Goal: Information Seeking & Learning: Learn about a topic

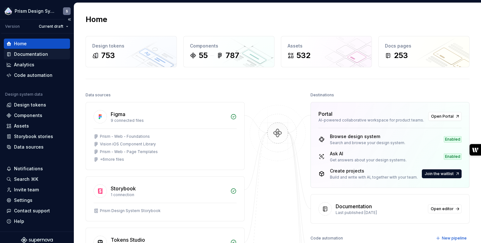
click at [22, 54] on div "Documentation" at bounding box center [31, 54] width 34 height 6
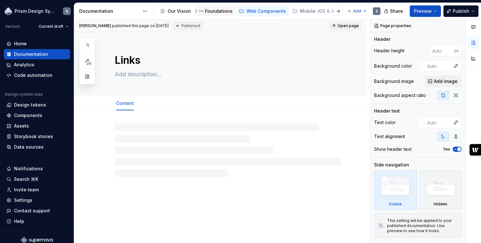
click at [215, 10] on div "Foundations" at bounding box center [219, 11] width 28 height 6
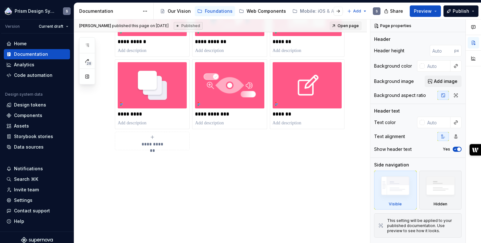
scroll to position [229, 0]
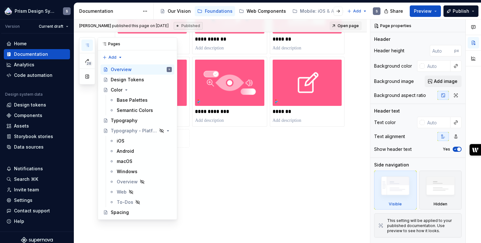
click at [91, 45] on button "button" at bounding box center [87, 44] width 11 height 11
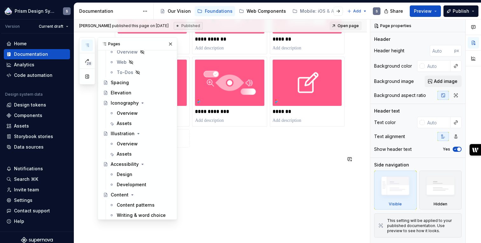
scroll to position [152, 0]
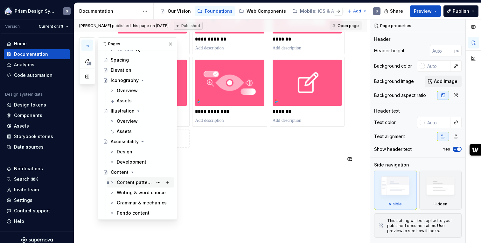
click at [126, 183] on div "Content patterns" at bounding box center [135, 182] width 36 height 6
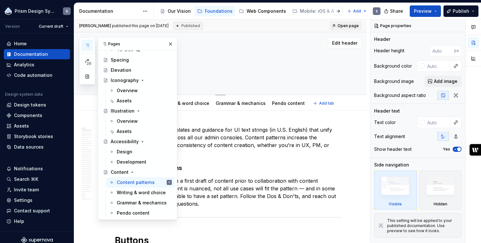
click at [245, 72] on textarea at bounding box center [227, 74] width 227 height 10
click at [172, 43] on button "button" at bounding box center [170, 43] width 9 height 9
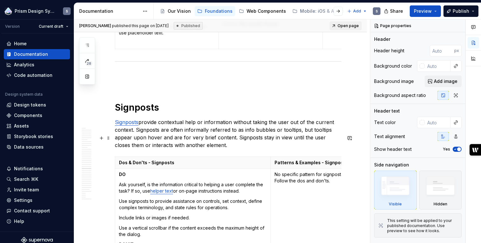
scroll to position [5124, 0]
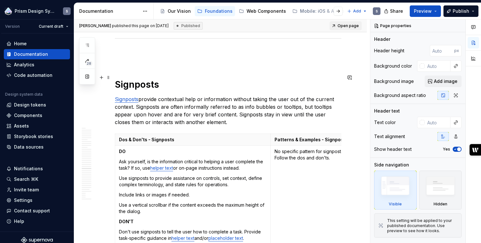
click at [220, 100] on p "Signposts provide contextual help or information without taking the user out of…" at bounding box center [228, 110] width 227 height 31
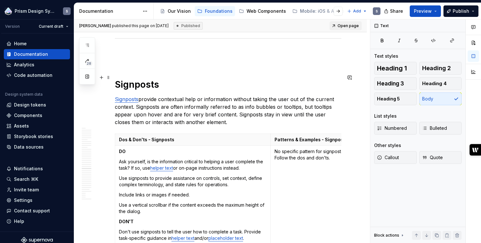
type textarea "*"
click at [220, 100] on p "Signposts provide contextual help or information without taking the user out of…" at bounding box center [228, 110] width 227 height 31
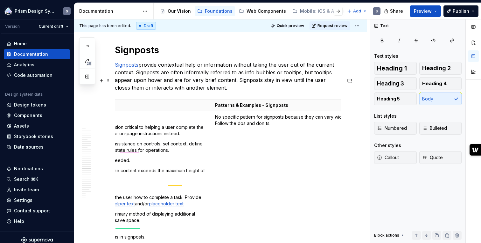
scroll to position [0, 60]
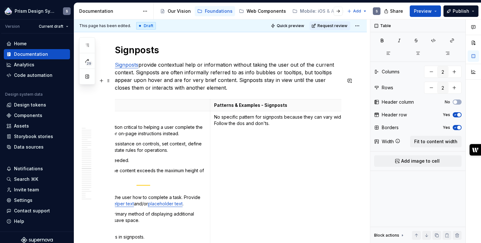
click at [276, 127] on td "No specific pattern for signposts because they can vary widely. Follow the dos …" at bounding box center [288, 188] width 156 height 154
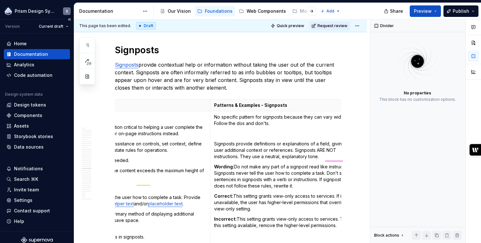
type textarea "*"
